Goal: Transaction & Acquisition: Purchase product/service

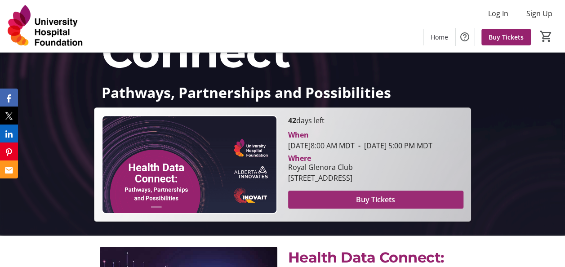
scroll to position [105, 0]
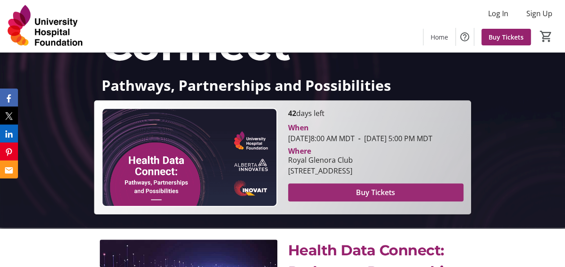
click at [368, 198] on span "Buy Tickets" at bounding box center [375, 192] width 39 height 11
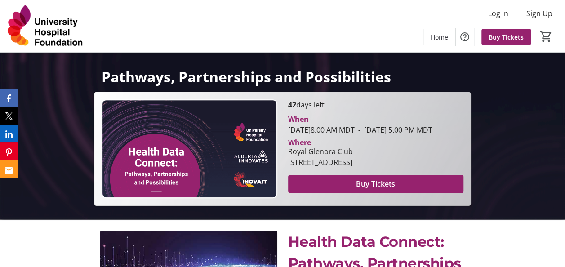
scroll to position [120, 0]
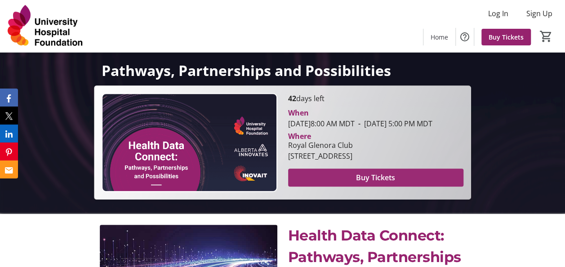
click at [358, 183] on span "Buy Tickets" at bounding box center [375, 177] width 39 height 11
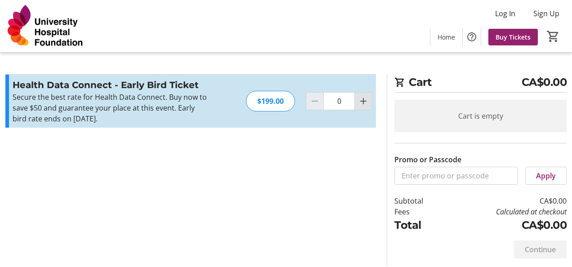
click at [361, 100] on mat-icon "Increment by one" at bounding box center [363, 101] width 11 height 11
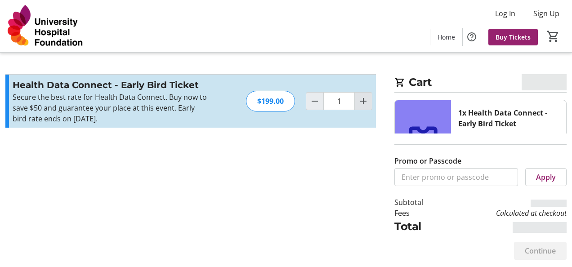
click at [361, 100] on mat-icon "Increment by one" at bounding box center [363, 101] width 11 height 11
type input "2"
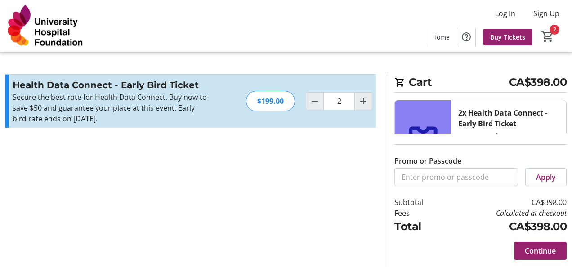
click at [107, 115] on p "Secure the best rate for Health Data Connect. Buy now to save $50 and guarantee…" at bounding box center [111, 108] width 196 height 32
click at [144, 100] on p "Secure the best rate for Health Data Connect. Buy now to save $50 and guarantee…" at bounding box center [111, 108] width 196 height 32
click at [542, 245] on button "Continue" at bounding box center [540, 251] width 53 height 18
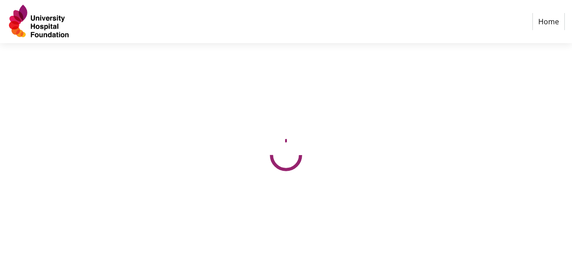
select select "CA"
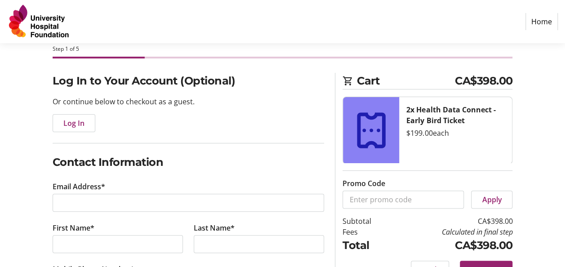
scroll to position [60, 0]
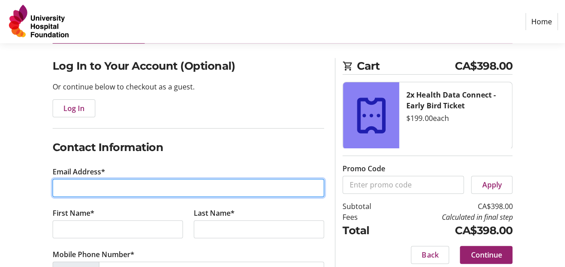
click at [81, 185] on input "Email Address*" at bounding box center [189, 188] width 272 height 18
type input "[PERSON_NAME][EMAIL_ADDRESS][DOMAIN_NAME]"
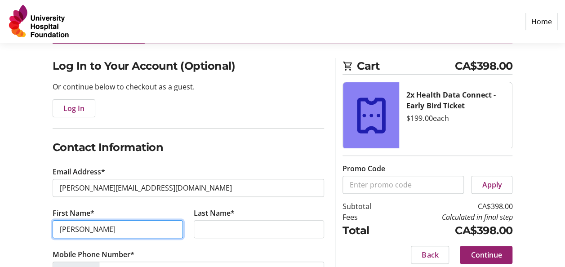
type input "[PERSON_NAME]"
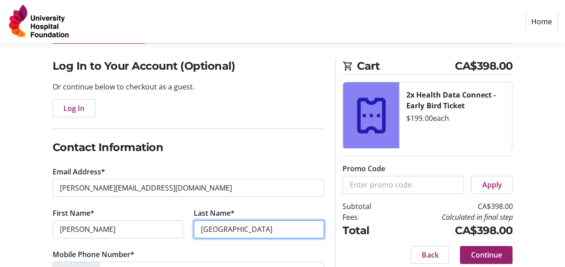
type input "[GEOGRAPHIC_DATA]"
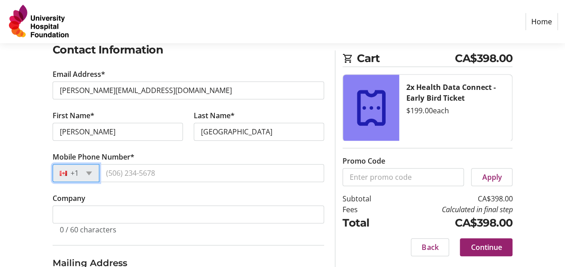
scroll to position [187, 0]
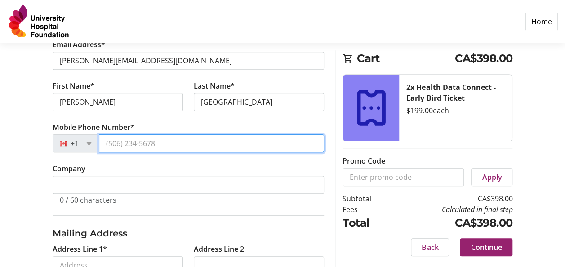
click at [120, 140] on input "Mobile Phone Number*" at bounding box center [212, 143] width 226 height 18
type input "[PHONE_NUMBER]"
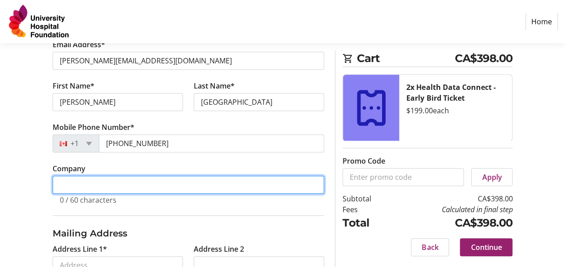
drag, startPoint x: 103, startPoint y: 180, endPoint x: 113, endPoint y: 173, distance: 12.6
click at [105, 178] on input "Company" at bounding box center [189, 185] width 272 height 18
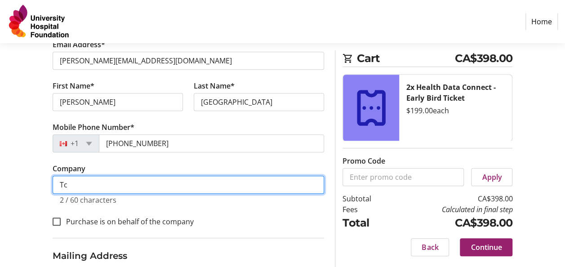
type input "T"
click at [58, 181] on input "Ministry of Technology and Innovation" at bounding box center [189, 185] width 272 height 18
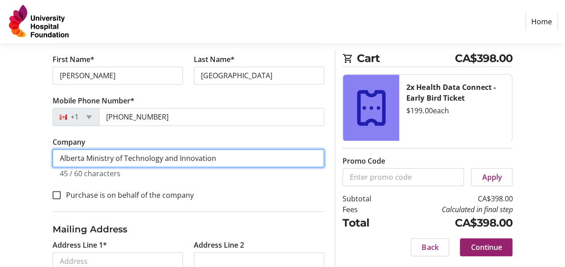
scroll to position [217, 0]
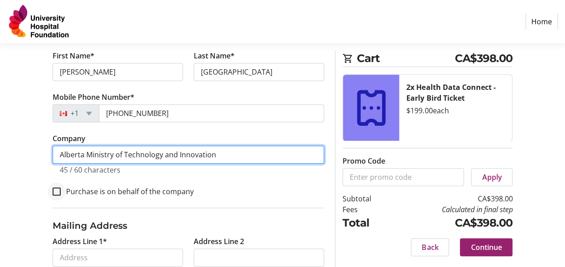
type input "Alberta Ministry of Technology and Innovation"
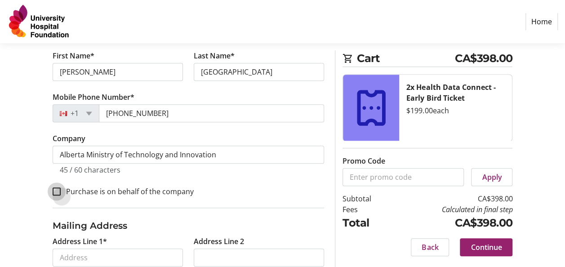
click at [54, 187] on input "Purchase is on behalf of the company" at bounding box center [57, 191] width 8 height 8
checkbox input "true"
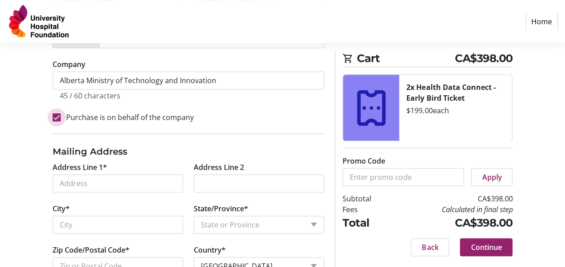
scroll to position [292, 0]
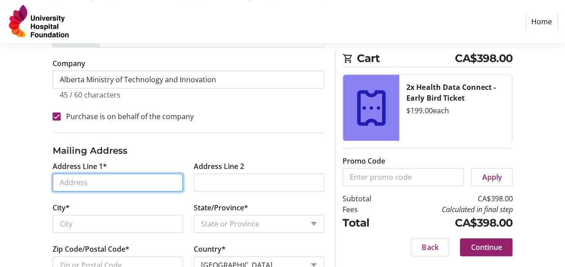
click at [90, 177] on input "Address Line 1*" at bounding box center [118, 182] width 130 height 18
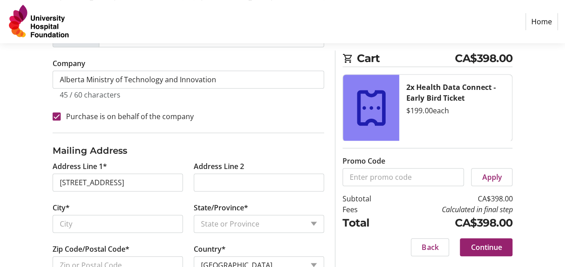
type input "[STREET_ADDRESS]"
type input "[GEOGRAPHIC_DATA]"
select select "AB"
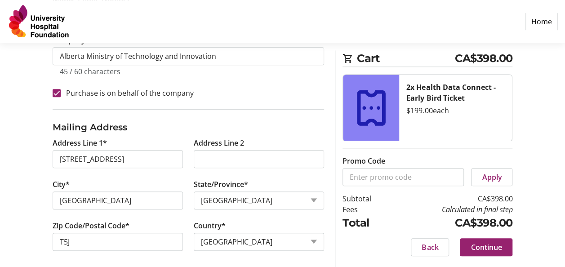
scroll to position [318, 0]
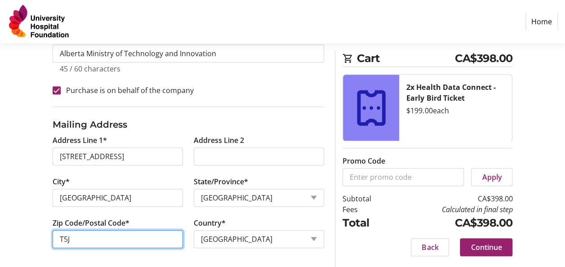
click at [123, 234] on input "T5J" at bounding box center [118, 239] width 130 height 18
type input "T5J 4L6"
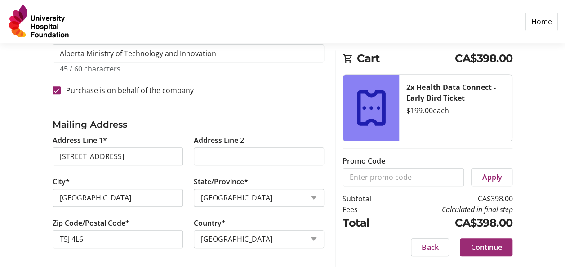
click at [489, 245] on span "Continue" at bounding box center [485, 247] width 31 height 11
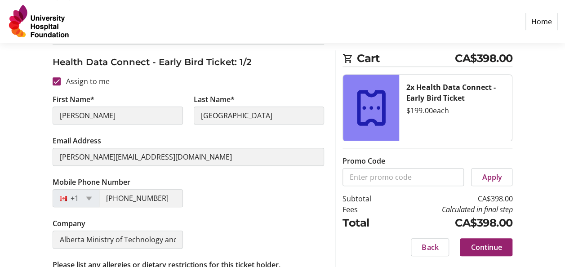
scroll to position [164, 0]
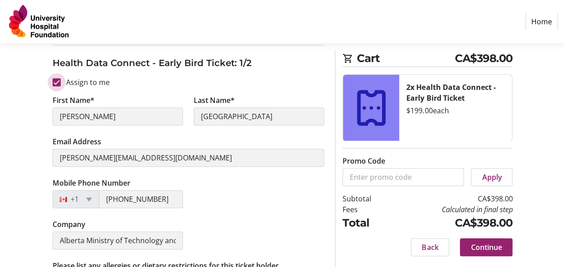
click at [53, 82] on input "Assign to me" at bounding box center [57, 82] width 8 height 8
checkbox input "false"
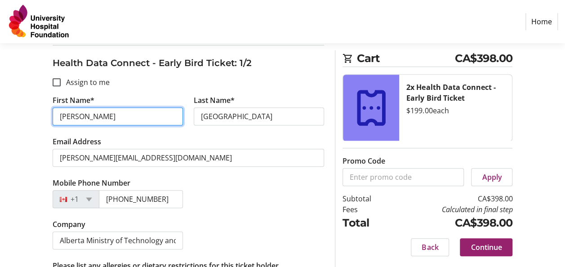
drag, startPoint x: 75, startPoint y: 117, endPoint x: 27, endPoint y: 116, distance: 48.1
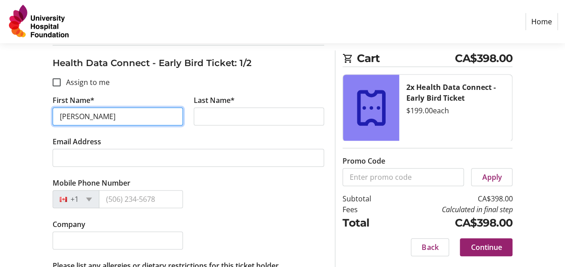
type input "[PERSON_NAME]"
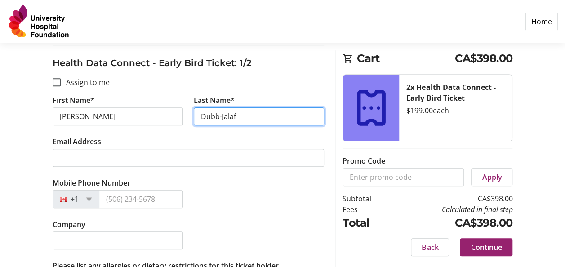
type input "Dubb-Jalaf"
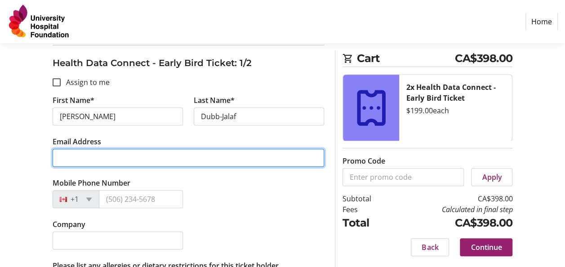
drag, startPoint x: 85, startPoint y: 156, endPoint x: 92, endPoint y: 158, distance: 6.5
click at [85, 156] on input "Email Address" at bounding box center [189, 158] width 272 height 18
type input "R"
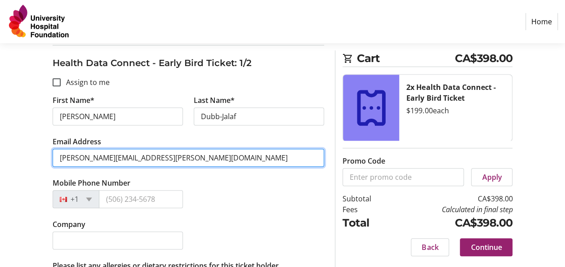
type input "[PERSON_NAME][EMAIL_ADDRESS][PERSON_NAME][DOMAIN_NAME]"
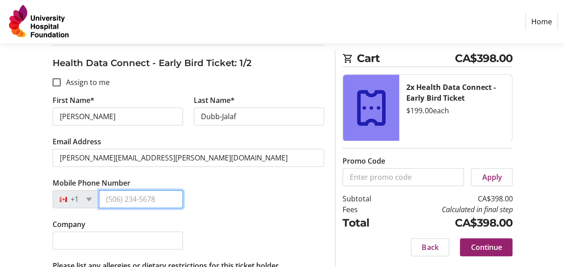
click at [118, 193] on input "Mobile Phone Number" at bounding box center [141, 199] width 84 height 18
click at [209, 220] on div "Company" at bounding box center [188, 239] width 283 height 41
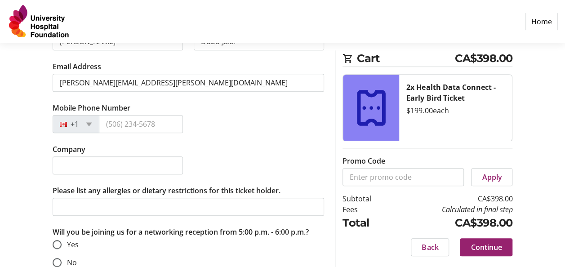
scroll to position [254, 0]
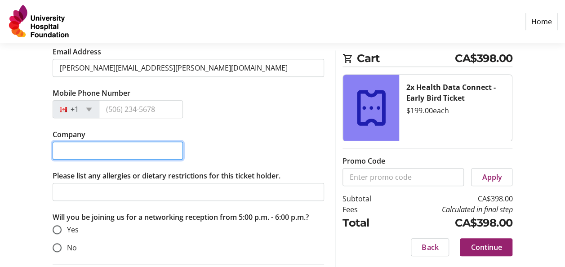
click at [100, 151] on input "Company" at bounding box center [118, 151] width 130 height 18
type input "Alberta Ministry of Technology and Innovation"
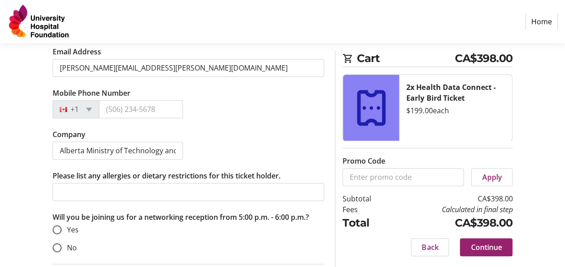
type input "[PERSON_NAME]"
type input "[GEOGRAPHIC_DATA]"
type input "[PERSON_NAME][EMAIL_ADDRESS][DOMAIN_NAME]"
type input "[PHONE_NUMBER]"
type input "Alberta Ministry of Technology and Innovation"
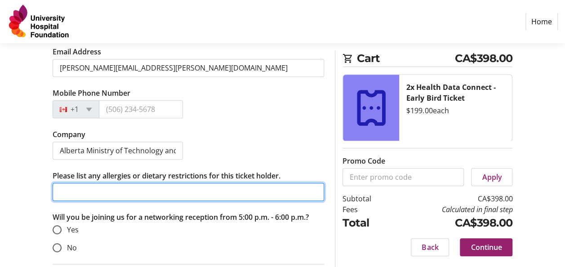
click at [93, 187] on input "Please list any allergies or dietary restrictions for this ticket holder." at bounding box center [189, 192] width 272 height 18
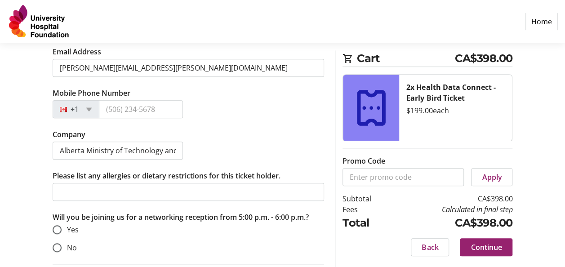
click at [86, 212] on p "Will you be joining us for a networking reception from 5:00 p.m. - 6:00 p.m.?" at bounding box center [189, 217] width 272 height 11
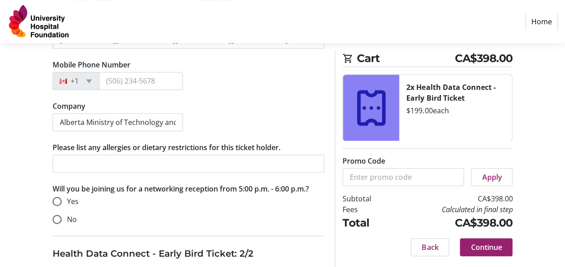
scroll to position [284, 0]
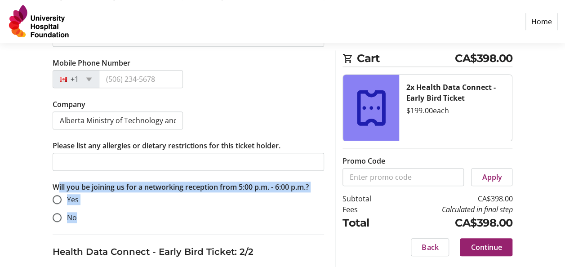
drag, startPoint x: 45, startPoint y: 182, endPoint x: 84, endPoint y: 221, distance: 55.3
click at [84, 221] on div "Assign Tickets Enter details for each attendee so that they receive their ticke…" at bounding box center [282, 187] width 565 height 709
copy div "Will you be joining us for a networking reception from 5:00 p.m. - 6:00 p.m.? Y…"
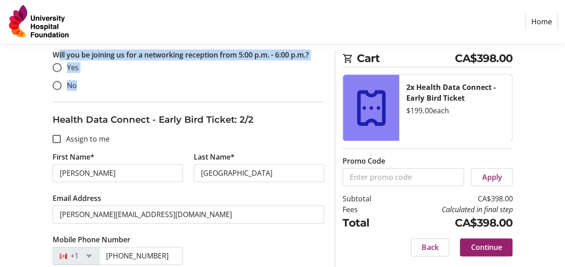
scroll to position [419, 0]
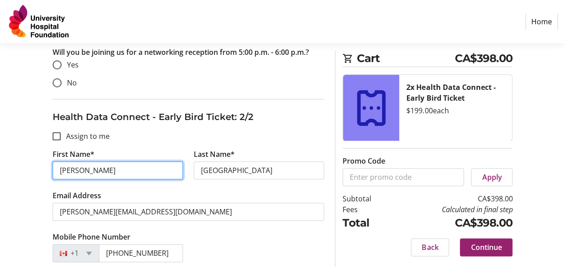
drag, startPoint x: 85, startPoint y: 166, endPoint x: 4, endPoint y: 162, distance: 81.9
click at [4, 162] on div "Assign Tickets Enter details for each attendee so that they receive their ticke…" at bounding box center [282, 52] width 565 height 709
type input "[PERSON_NAME]"
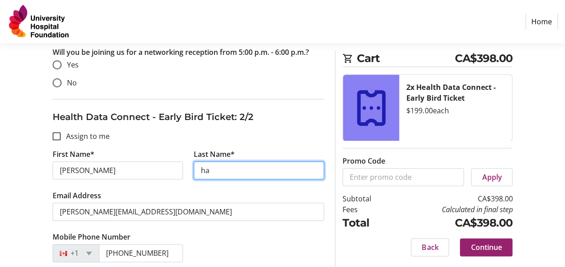
type input "h"
type input "[PERSON_NAME]"
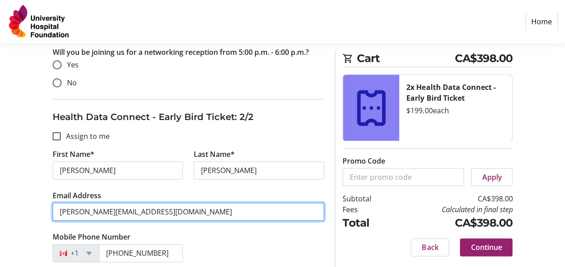
click at [90, 205] on input "[PERSON_NAME][EMAIL_ADDRESS][DOMAIN_NAME]" at bounding box center [189, 212] width 272 height 18
drag, startPoint x: 100, startPoint y: 206, endPoint x: 4, endPoint y: 204, distance: 95.7
click at [5, 204] on div "Assign Tickets Enter details for each attendee so that they receive their ticke…" at bounding box center [282, 52] width 565 height 709
drag, startPoint x: 221, startPoint y: 209, endPoint x: 196, endPoint y: 224, distance: 29.1
click at [222, 209] on input "[EMAIL_ADDRESS][PERSON_NAME][DOMAIN_NAME]" at bounding box center [189, 212] width 272 height 18
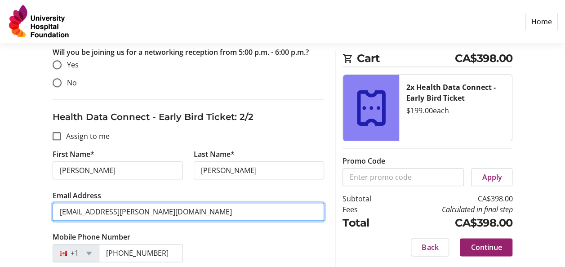
type input "[EMAIL_ADDRESS][PERSON_NAME][DOMAIN_NAME]"
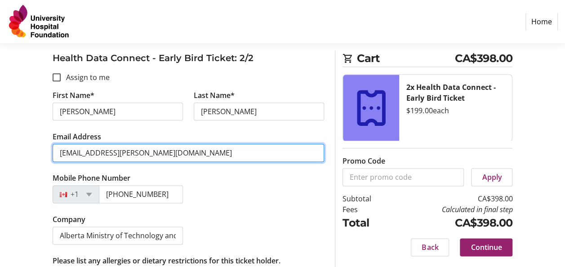
scroll to position [479, 0]
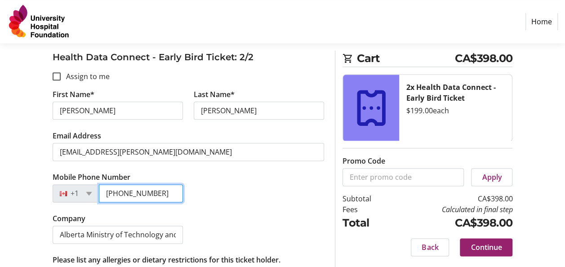
drag, startPoint x: 160, startPoint y: 191, endPoint x: 120, endPoint y: 188, distance: 39.2
click at [123, 189] on input "[PHONE_NUMBER]" at bounding box center [141, 193] width 84 height 18
type input "[PHONE_NUMBER]"
drag, startPoint x: 225, startPoint y: 205, endPoint x: 218, endPoint y: 208, distance: 7.3
click at [225, 205] on div "Mobile Phone Number [PHONE_NUMBER]" at bounding box center [188, 192] width 283 height 41
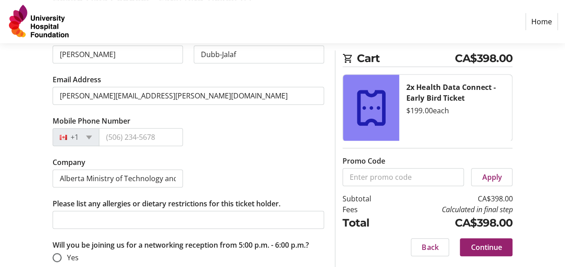
scroll to position [182, 0]
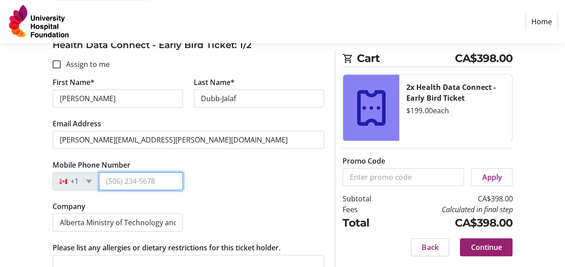
click at [133, 181] on input "Mobile Phone Number" at bounding box center [141, 181] width 84 height 18
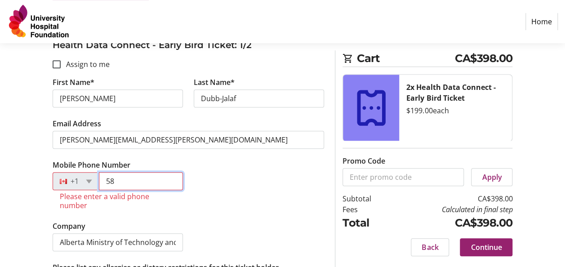
type input "5"
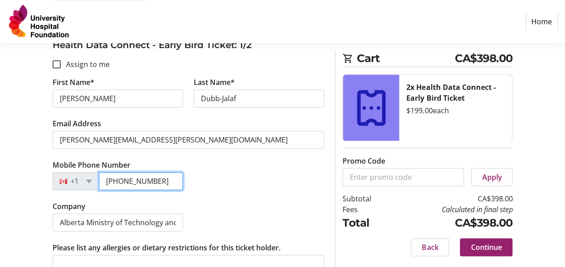
type input "[PHONE_NUMBER]"
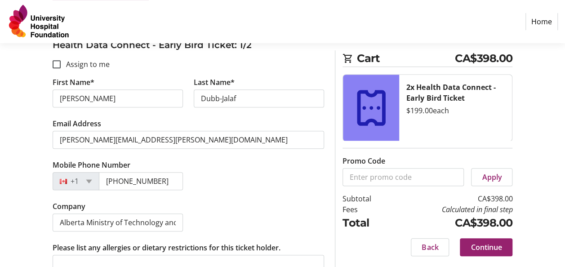
click at [245, 194] on div "Mobile Phone Number [PHONE_NUMBER]" at bounding box center [188, 180] width 283 height 41
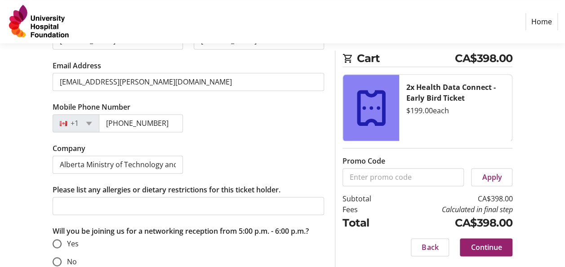
scroll to position [557, 0]
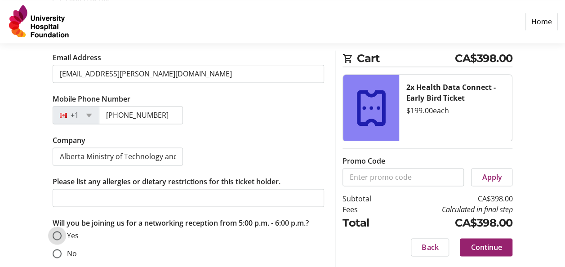
click at [57, 231] on input "Yes" at bounding box center [57, 235] width 9 height 9
radio input "true"
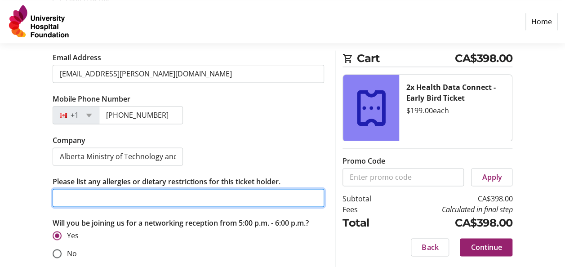
click at [146, 198] on input "Please list any allergies or dietary restrictions for this ticket holder." at bounding box center [189, 198] width 272 height 18
type input "None"
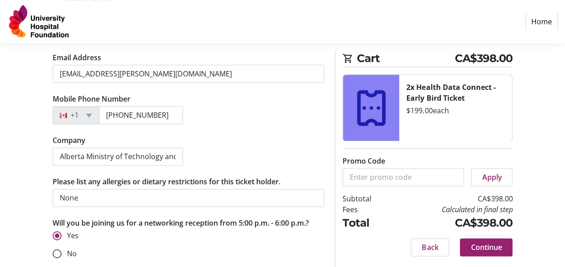
click at [198, 156] on div "Company Alberta Ministry of Technology and Innovation" at bounding box center [188, 155] width 283 height 41
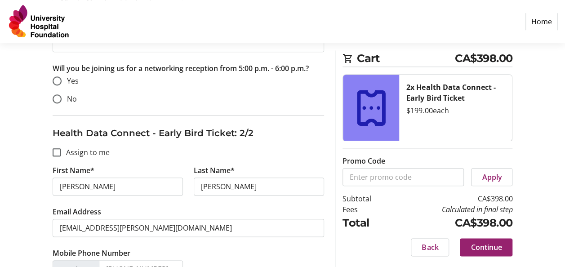
scroll to position [347, 0]
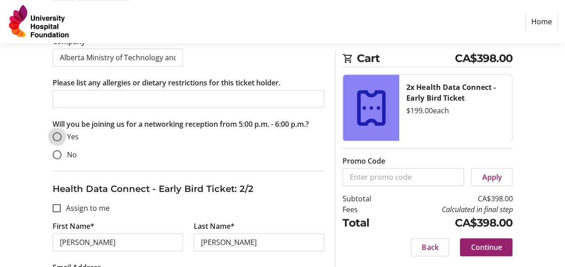
click at [54, 132] on input "Yes" at bounding box center [57, 136] width 9 height 9
radio input "true"
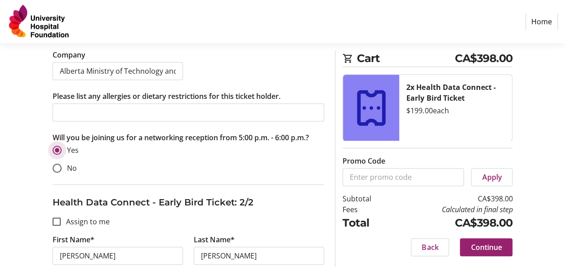
scroll to position [317, 0]
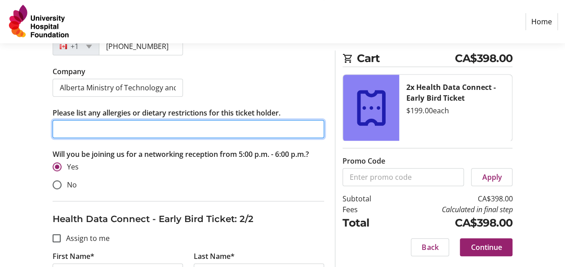
click at [115, 127] on input "Please list any allergies or dietary restrictions for this ticket holder." at bounding box center [189, 129] width 272 height 18
type input "N"
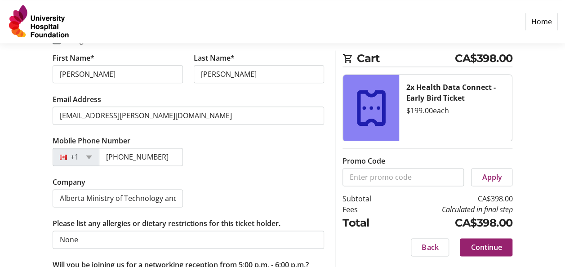
scroll to position [467, 0]
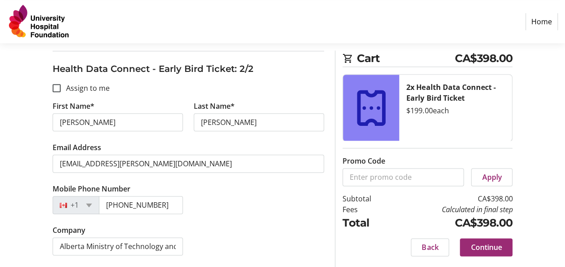
type input "Prefer no beef please."
click at [490, 245] on span "Continue" at bounding box center [485, 247] width 31 height 11
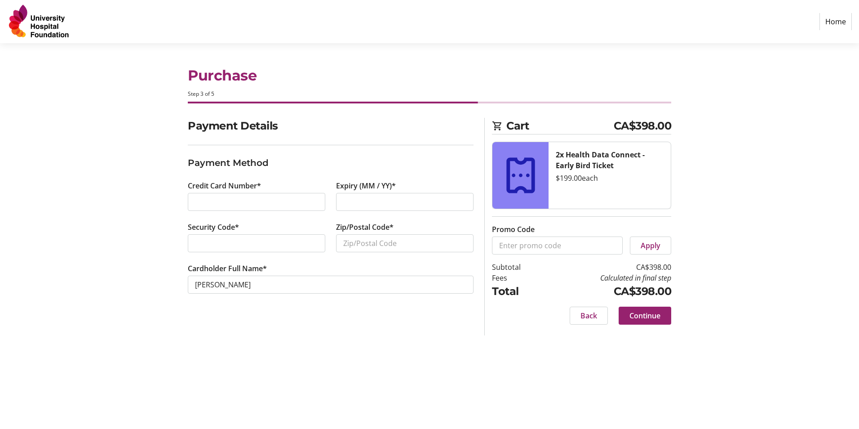
click at [256, 266] on div "Purchase Step 3 of 5 Cart CA$398.00 2x Health Data Connect - Early Bird Ticket …" at bounding box center [429, 236] width 593 height 386
click at [334, 266] on div "Purchase Step 3 of 5 Cart CA$398.00 2x Health Data Connect - Early Bird Ticket …" at bounding box center [429, 236] width 593 height 386
